Goal: Task Accomplishment & Management: Complete application form

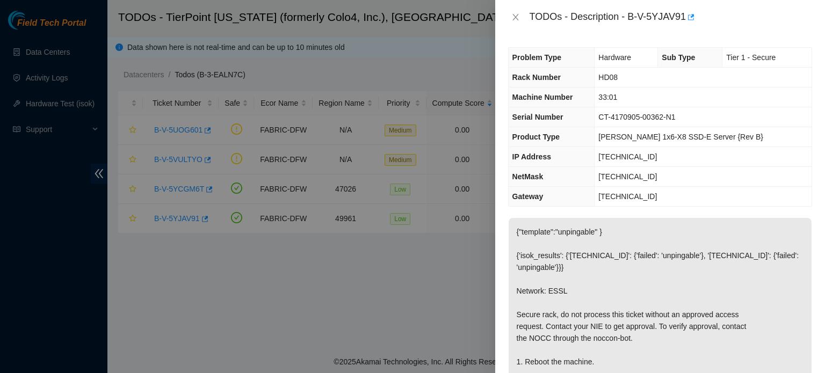
click at [515, 8] on div "TODOs - Description - B-V-5YJAV91" at bounding box center [660, 17] width 330 height 34
click at [515, 16] on icon "close" at bounding box center [516, 17] width 9 height 9
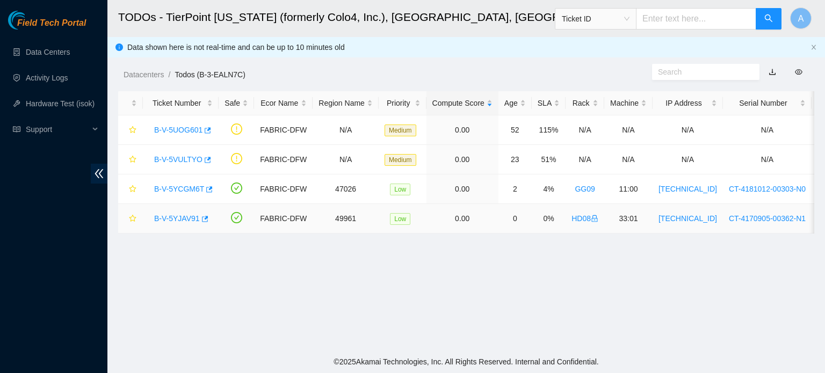
click at [178, 219] on link "B-V-5YJAV91" at bounding box center [177, 218] width 46 height 9
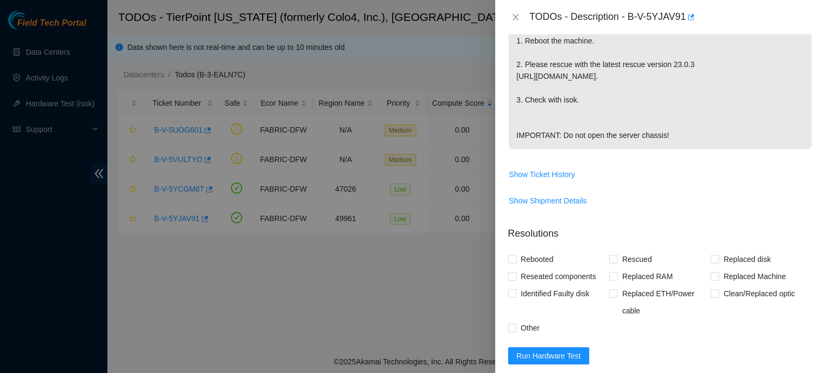
scroll to position [510, 0]
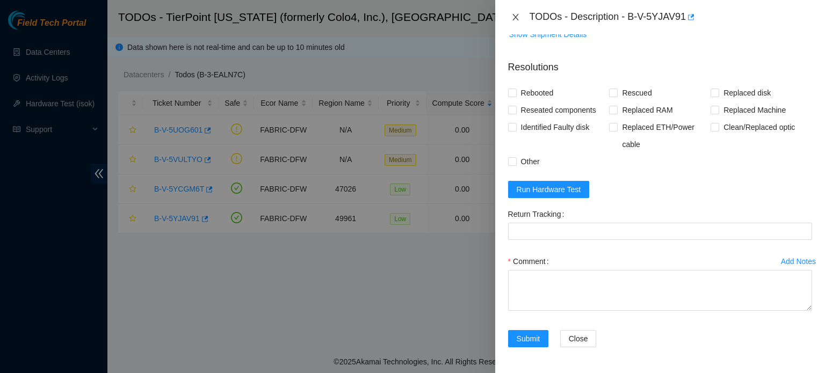
click at [517, 12] on button "Close" at bounding box center [515, 17] width 15 height 10
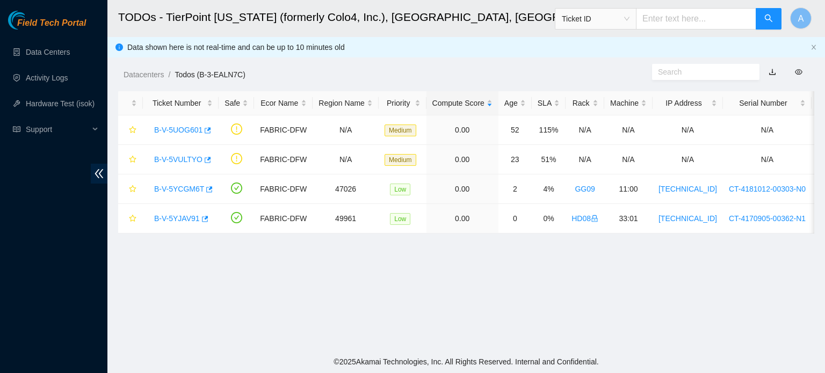
scroll to position [266, 0]
click at [174, 220] on link "B-V-5YJAV91" at bounding box center [177, 218] width 46 height 9
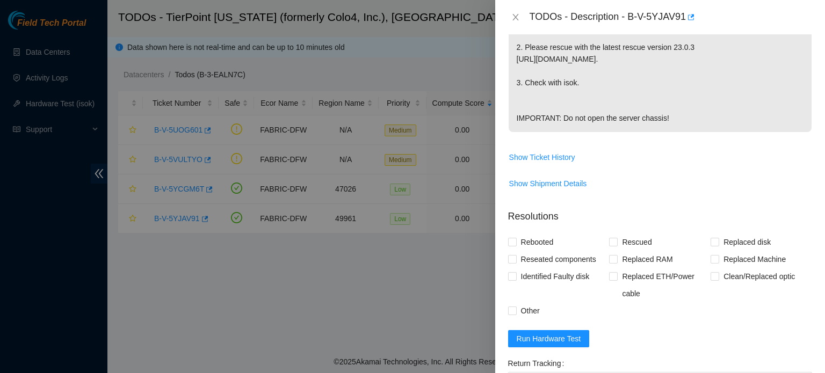
scroll to position [387, 0]
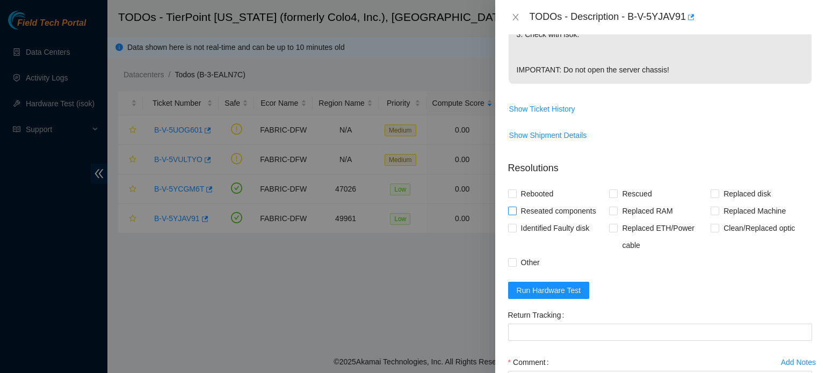
click at [566, 220] on span "Reseated components" at bounding box center [559, 211] width 84 height 17
click at [516, 214] on input "Reseated components" at bounding box center [512, 211] width 8 height 8
checkbox input "true"
click at [652, 254] on span "Replaced ETH/Power cable" at bounding box center [664, 237] width 93 height 34
click at [617, 232] on input "Replaced ETH/Power cable" at bounding box center [613, 228] width 8 height 8
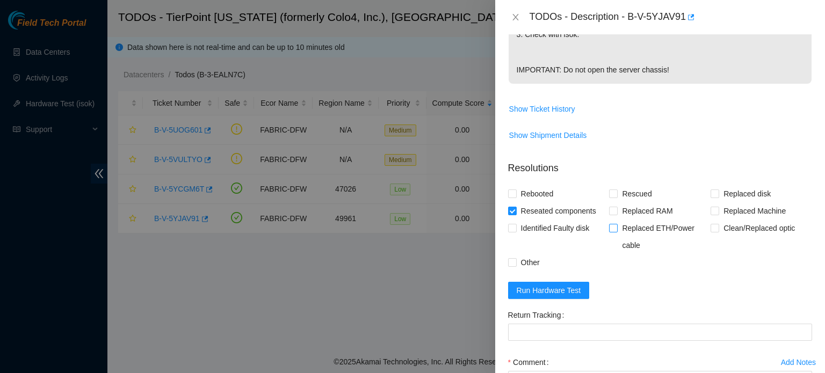
checkbox input "true"
click at [529, 271] on span "Other" at bounding box center [530, 262] width 27 height 17
click at [516, 266] on input "Other" at bounding box center [512, 262] width 8 height 8
checkbox input "true"
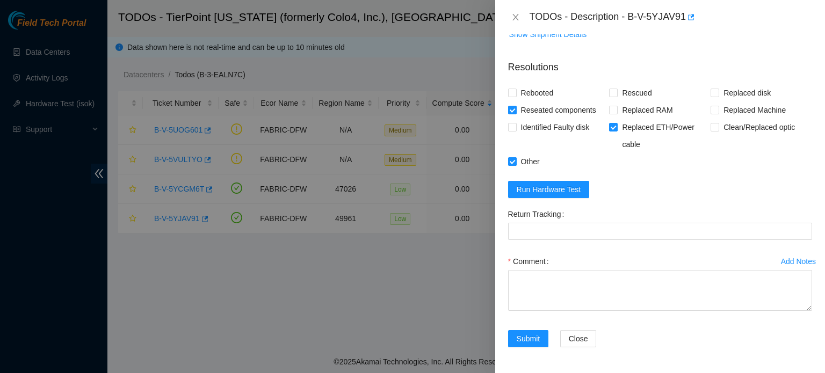
scroll to position [509, 0]
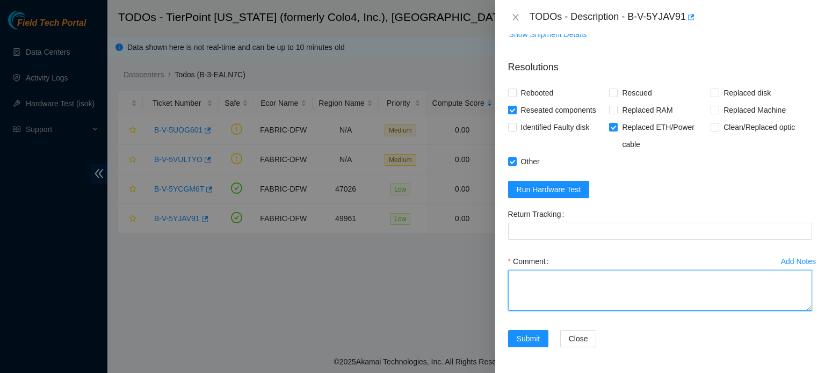
click at [529, 284] on textarea "Comment" at bounding box center [660, 290] width 304 height 41
click at [574, 280] on textarea "Noticed that the PSU on the machine" at bounding box center [660, 290] width 304 height 41
click at [572, 279] on textarea "Noticed that the PSU on the machine" at bounding box center [660, 290] width 304 height 41
click at [583, 282] on textarea "Noticed that the PSU on the machine" at bounding box center [660, 290] width 304 height 41
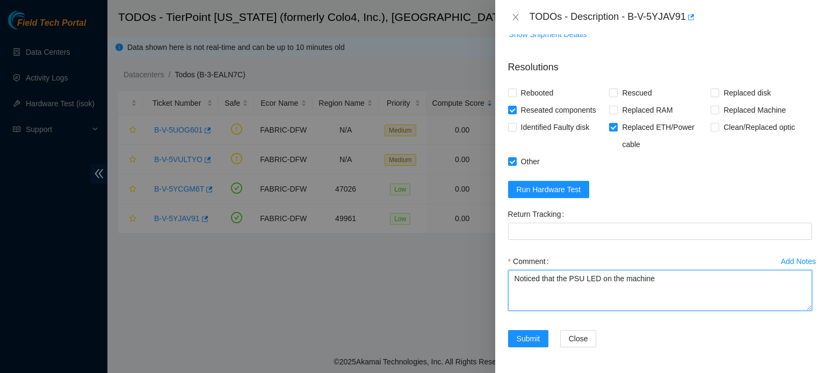
click at [671, 282] on textarea "Noticed that the PSU LED on the machine" at bounding box center [660, 290] width 304 height 41
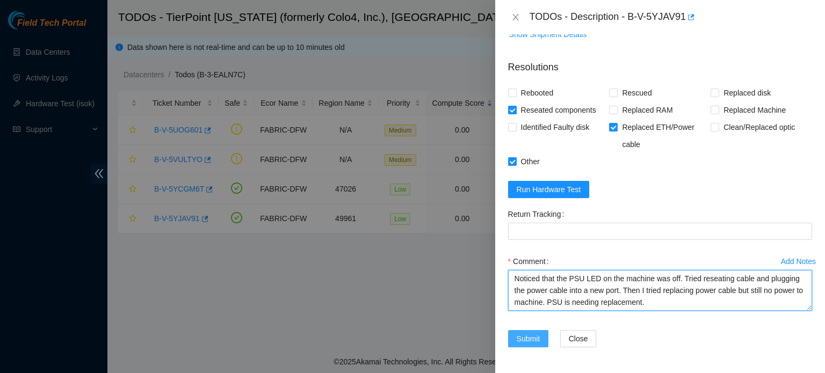
type textarea "Noticed that the PSU LED on the machine was off. Tried reseating cable and plug…"
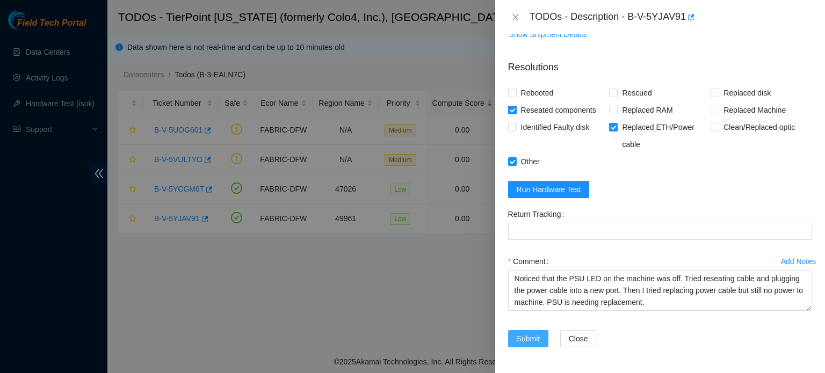
click at [540, 339] on span "Submit" at bounding box center [529, 339] width 24 height 12
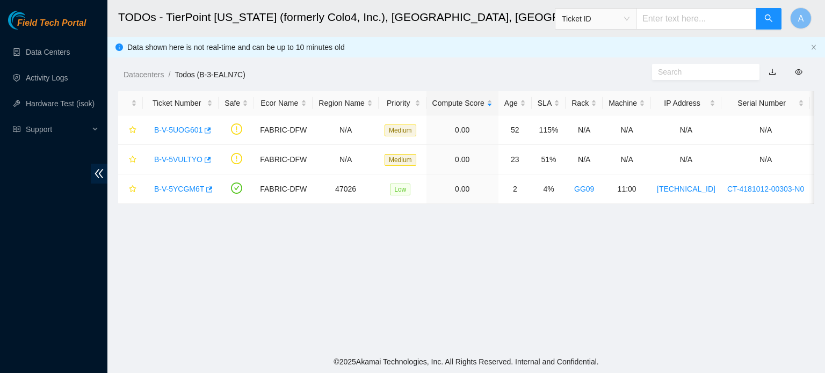
scroll to position [265, 0]
click at [182, 157] on link "B-V-5VULTYO" at bounding box center [178, 159] width 48 height 9
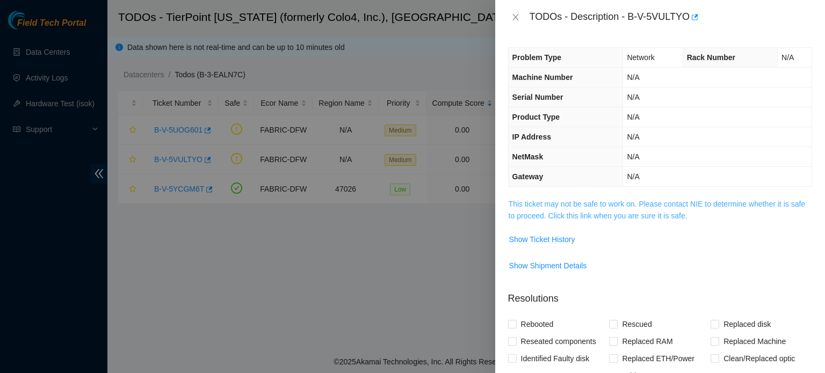
click at [633, 205] on link "This ticket may not be safe to work on. Please contact NIE to determine whether…" at bounding box center [657, 210] width 297 height 20
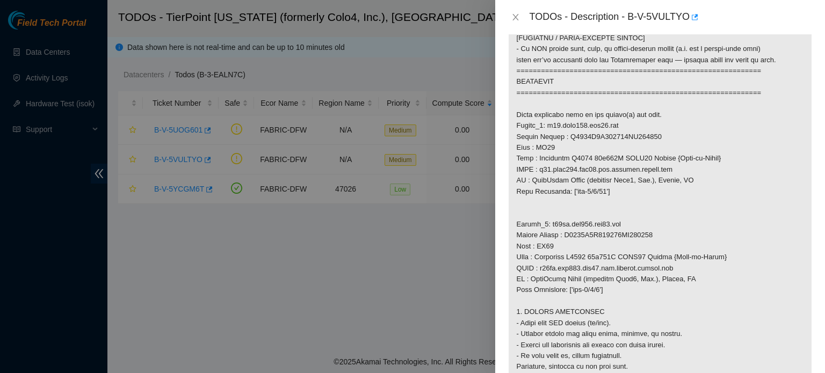
scroll to position [556, 0]
click at [514, 16] on icon "close" at bounding box center [516, 17] width 6 height 6
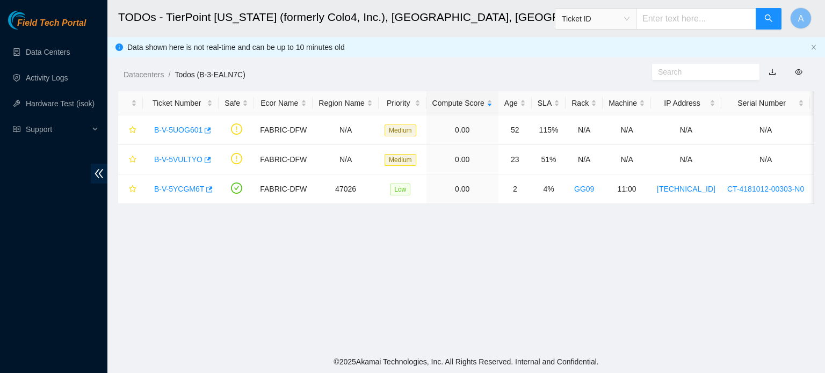
scroll to position [243, 0]
